Goal: Task Accomplishment & Management: Manage account settings

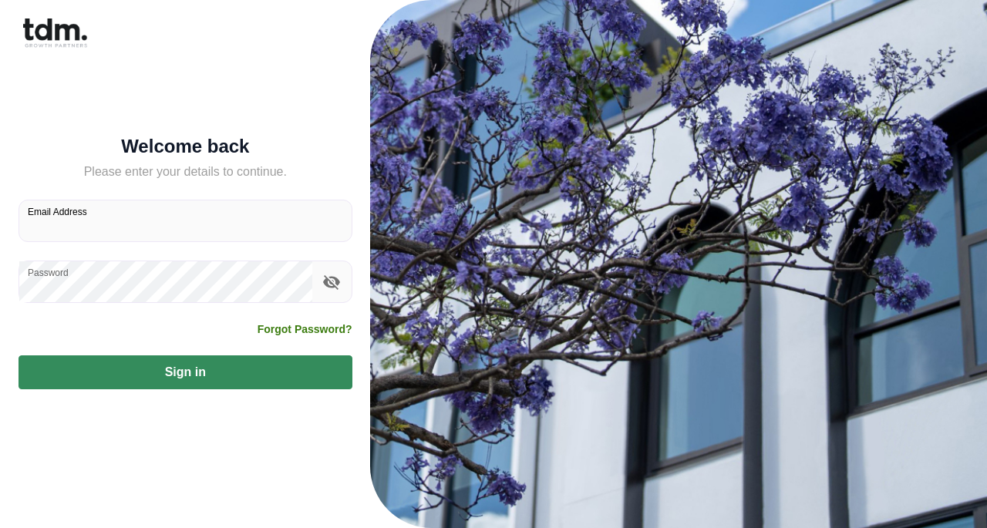
drag, startPoint x: 195, startPoint y: 224, endPoint x: 86, endPoint y: 220, distance: 109.5
click at [86, 220] on input "Email Address" at bounding box center [185, 220] width 332 height 41
type input "**********"
click at [137, 372] on button "Sign in" at bounding box center [185, 372] width 334 height 34
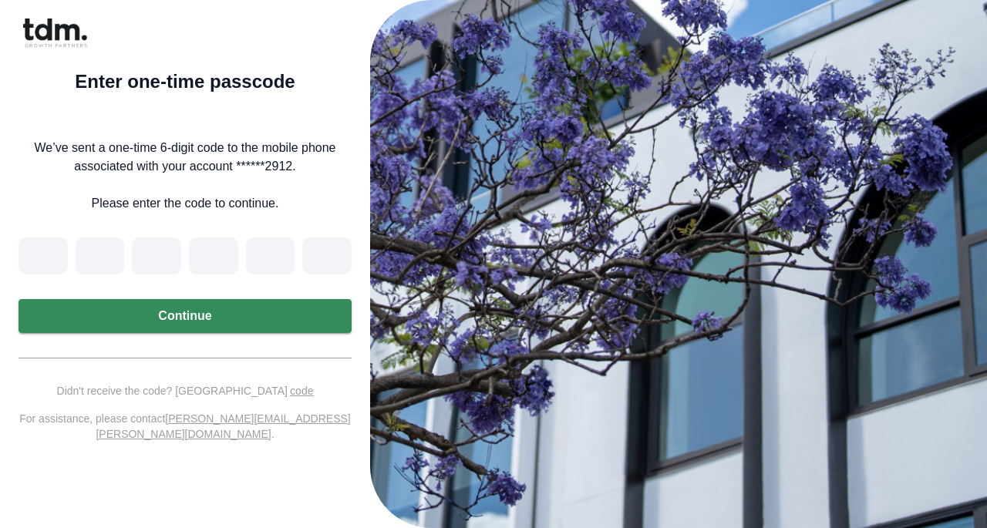
type input "*"
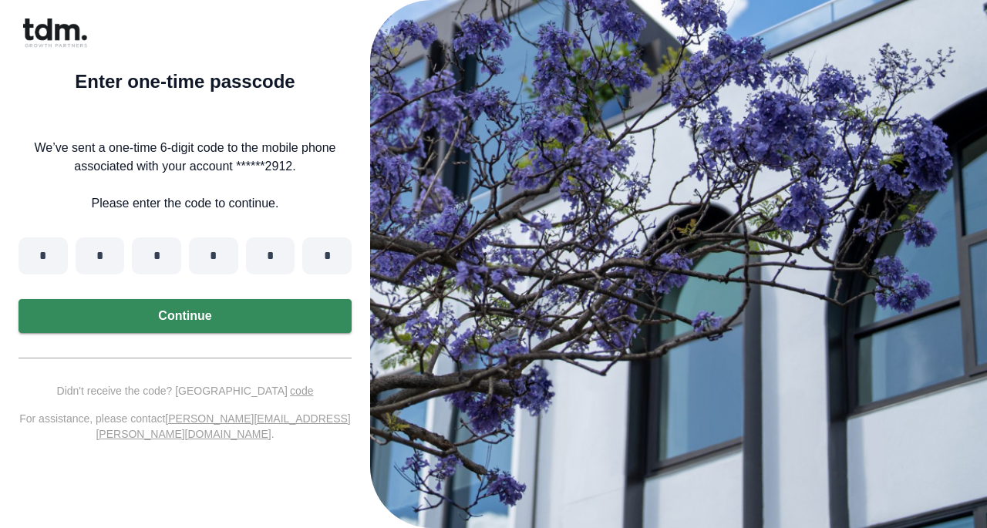
type input "*"
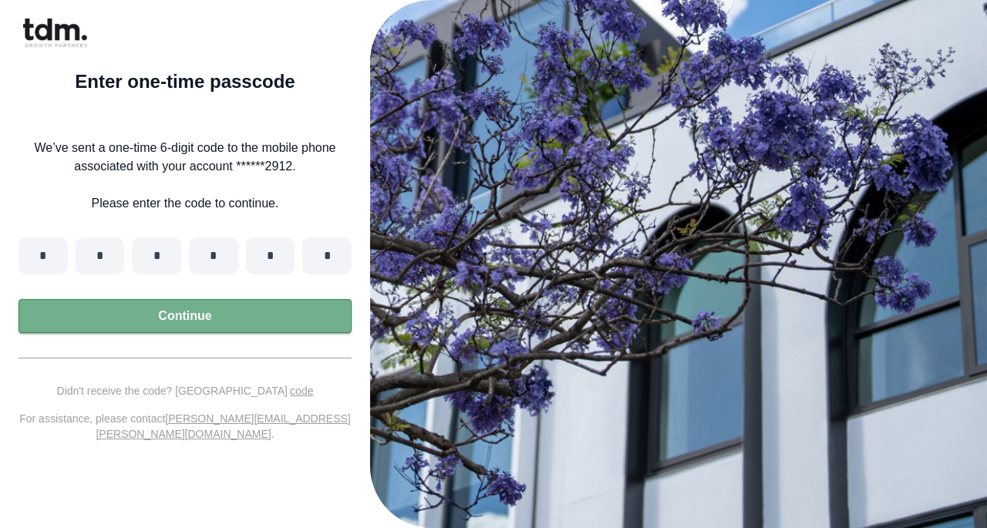
click at [203, 322] on button "Continue" at bounding box center [184, 316] width 333 height 34
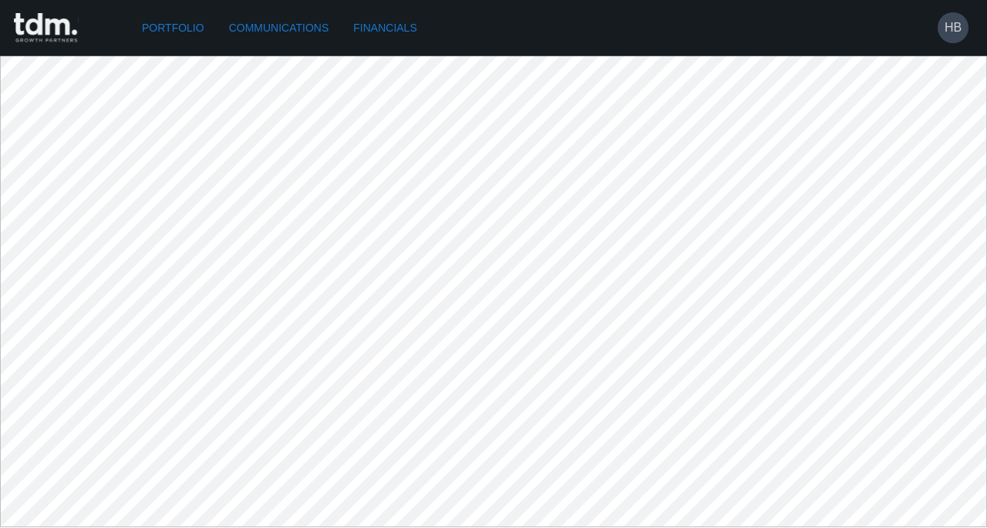
click at [957, 30] on h6 "HB" at bounding box center [952, 27] width 17 height 18
click at [940, 69] on p "Logout" at bounding box center [930, 67] width 38 height 18
